Goal: Check status: Check status

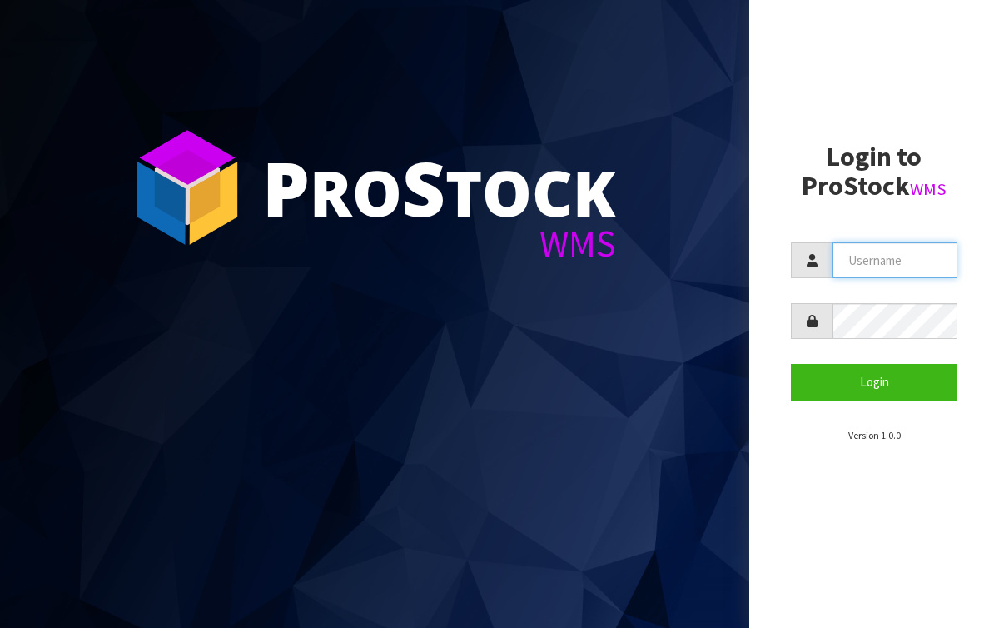
click at [848, 252] on input "text" at bounding box center [895, 260] width 125 height 36
type input "AGAINFASTER"
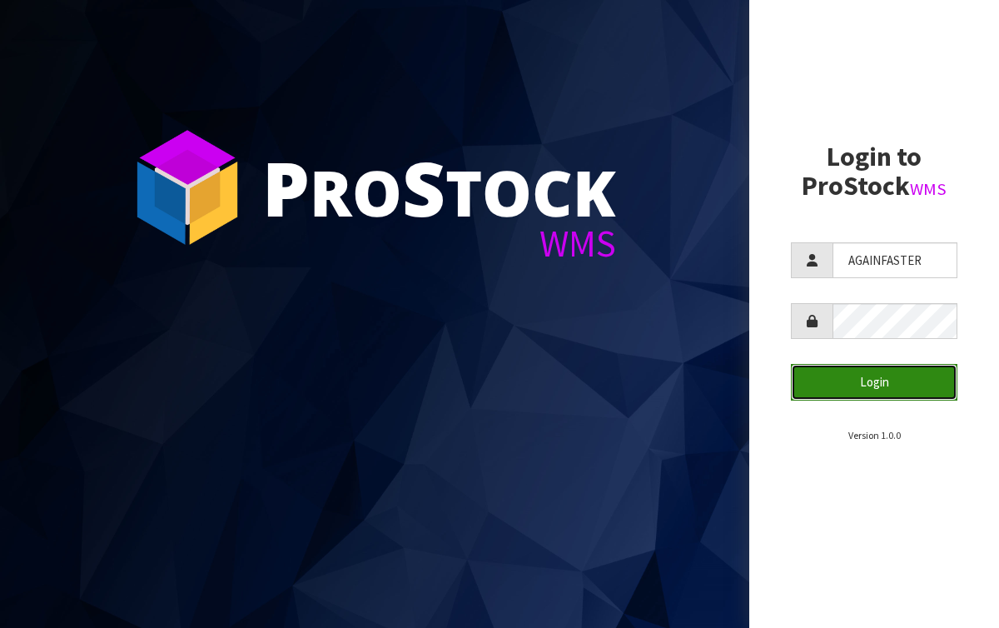
click at [896, 392] on button "Login" at bounding box center [874, 382] width 167 height 36
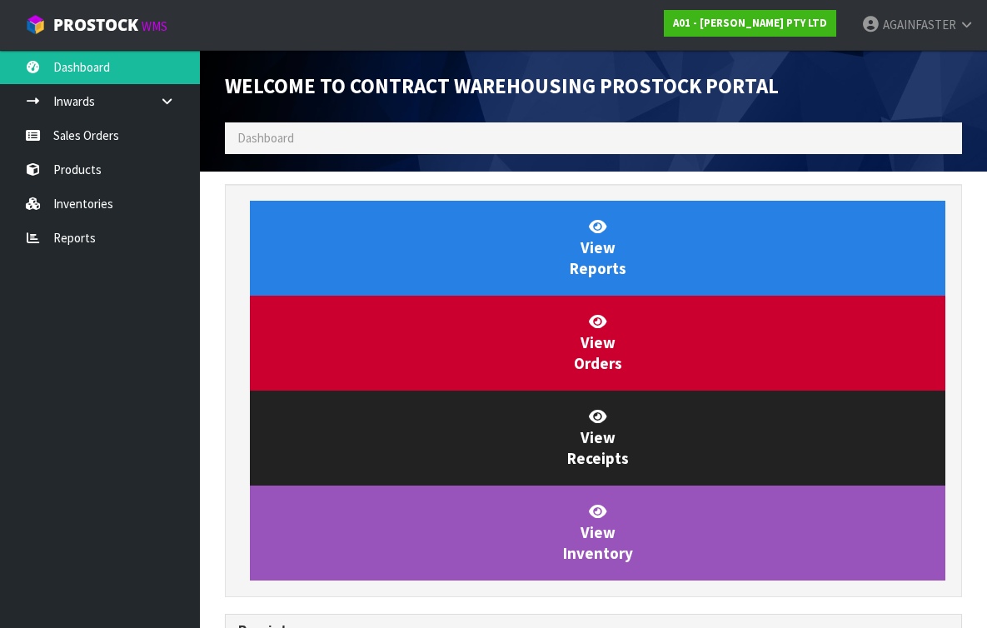
scroll to position [716, 380]
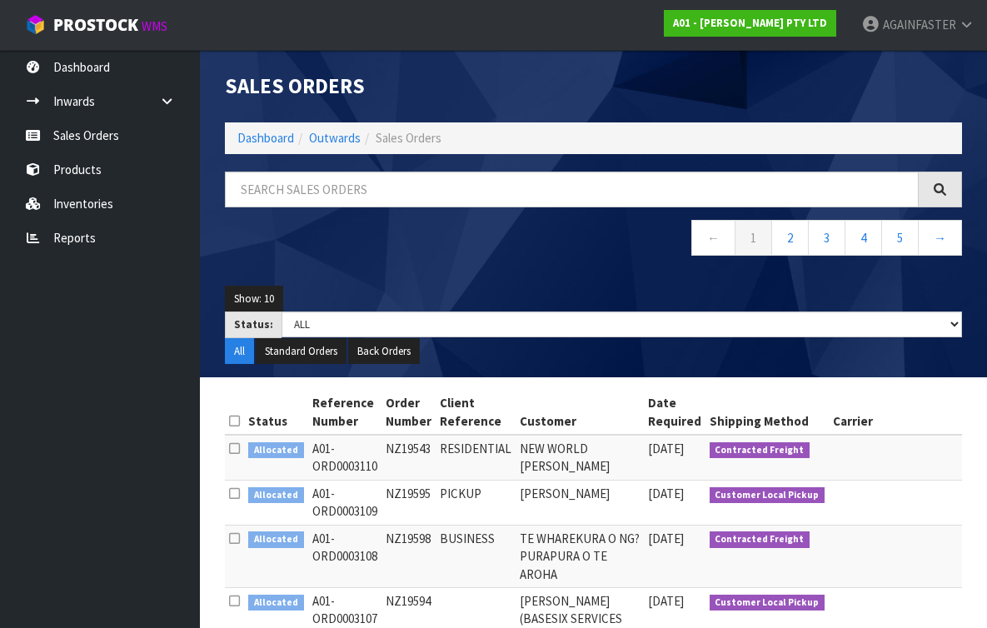
scroll to position [316, 0]
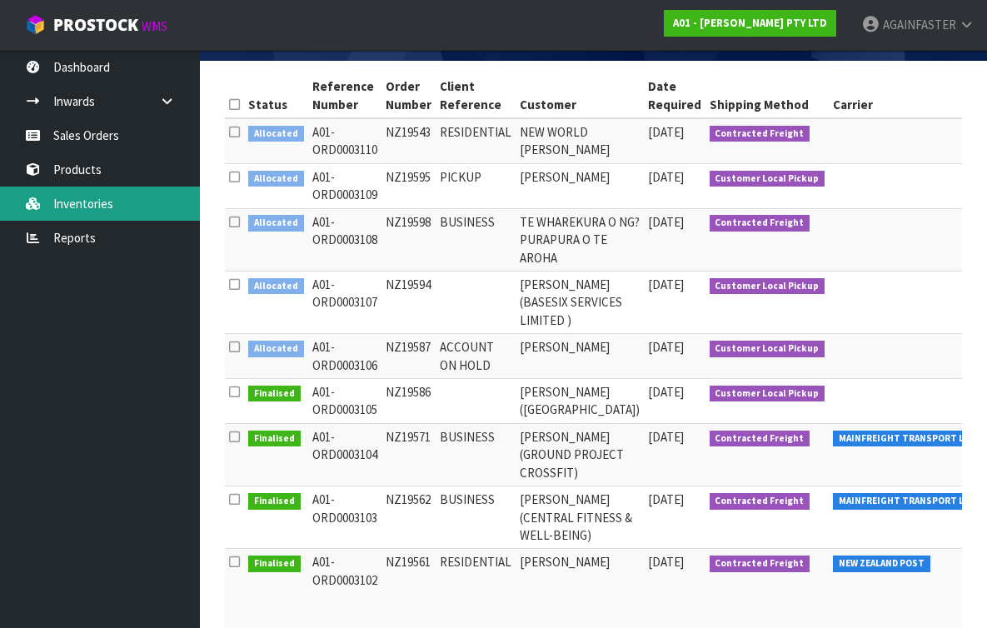
click at [117, 202] on link "Inventories" at bounding box center [100, 203] width 200 height 34
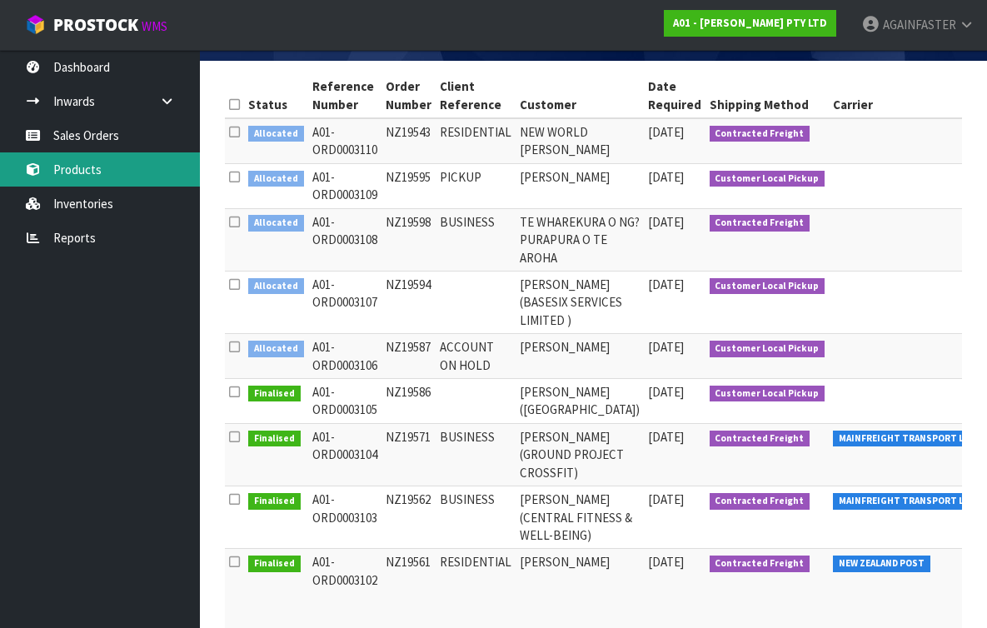
click at [112, 171] on link "Products" at bounding box center [100, 169] width 200 height 34
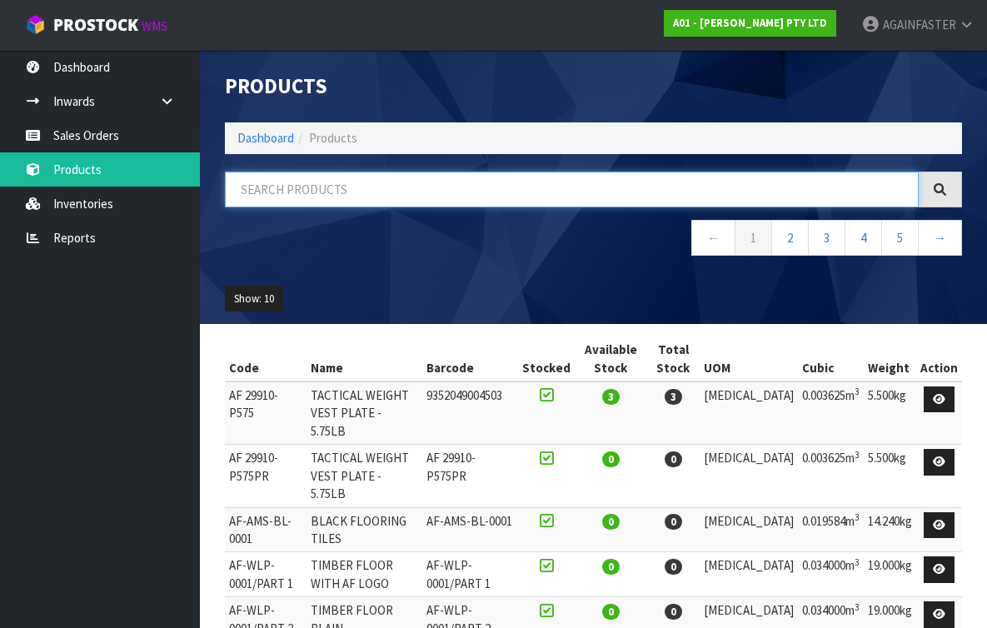
click at [268, 189] on input "text" at bounding box center [572, 190] width 694 height 36
paste input "1032-FPKG-0024"
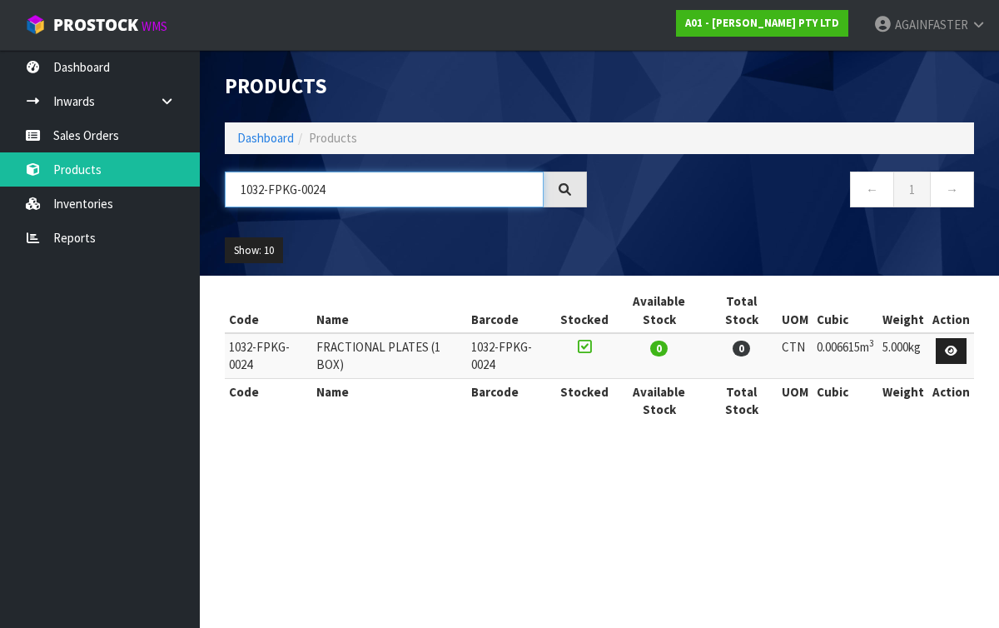
type input "1032-FPKG-0024"
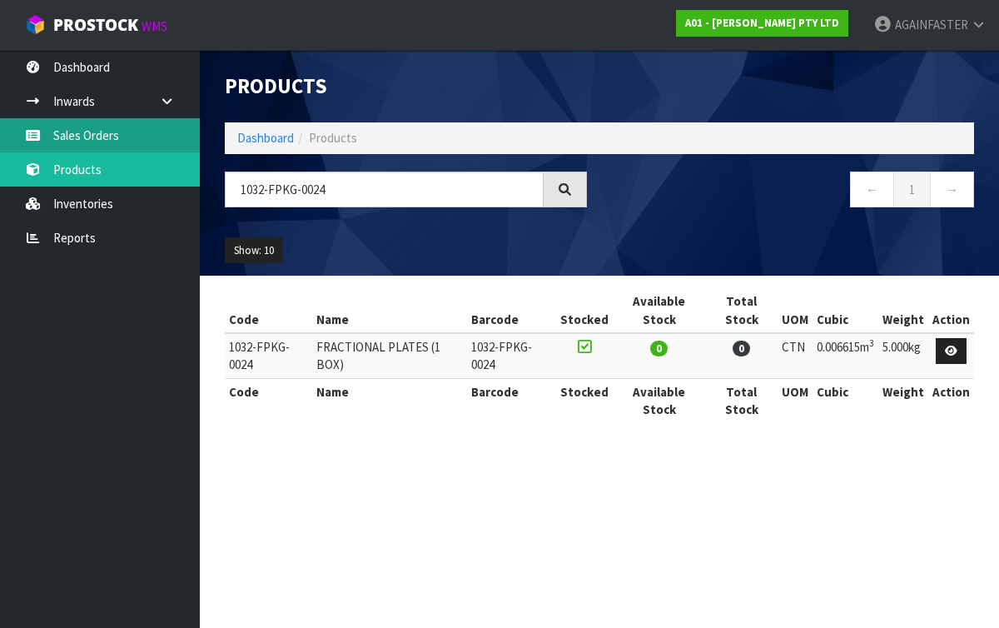
click at [125, 135] on link "Sales Orders" at bounding box center [100, 135] width 200 height 34
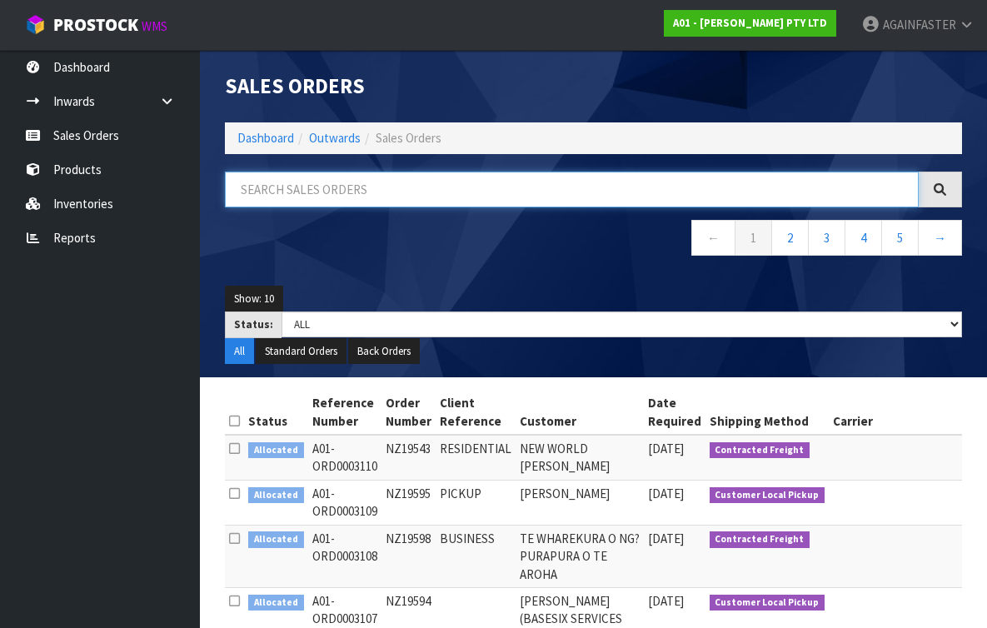
click at [299, 198] on input "text" at bounding box center [572, 190] width 694 height 36
paste input "NZ19615"
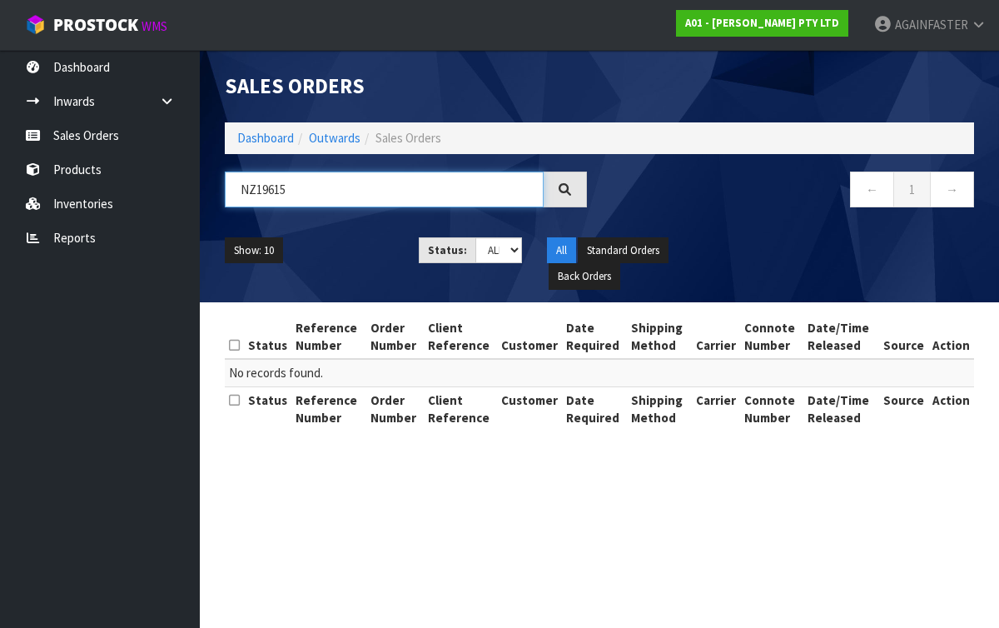
click at [263, 188] on input "NZ19615" at bounding box center [384, 190] width 319 height 36
type input "NZ19615"
